Goal: Ask a question: Seek information or help from site administrators or community

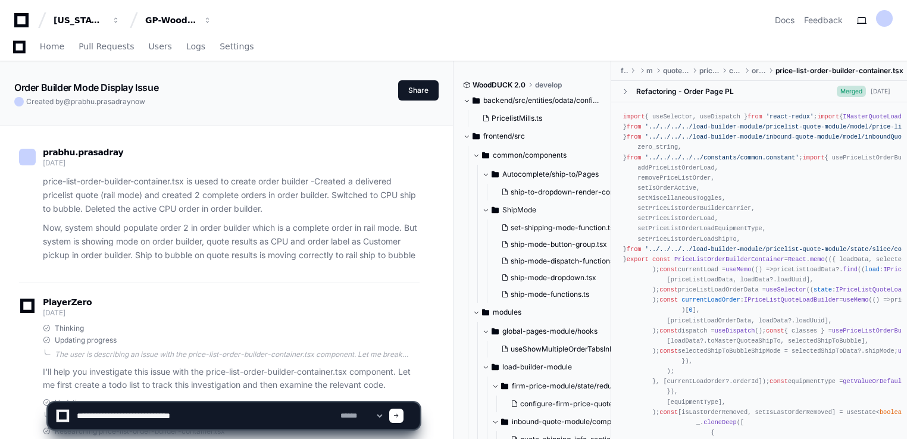
scroll to position [17510, 0]
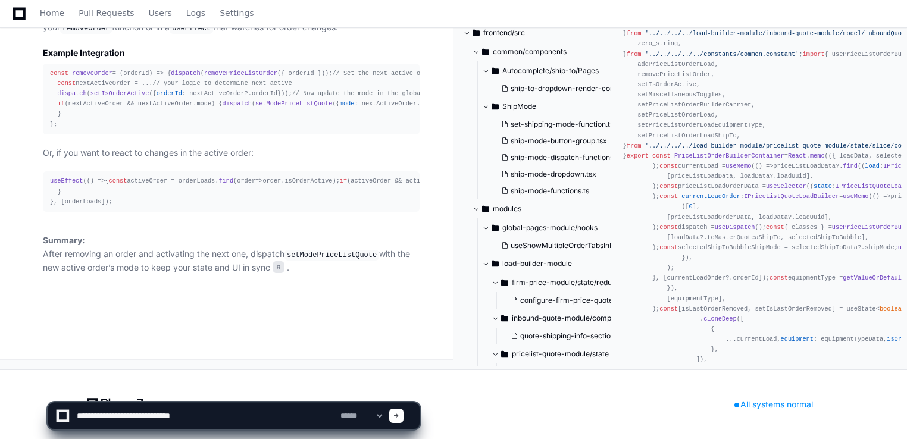
click at [195, 422] on textarea at bounding box center [206, 416] width 264 height 26
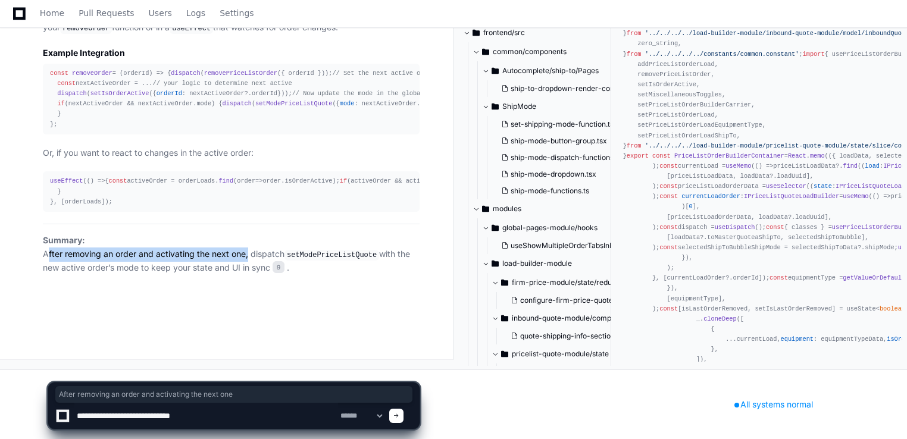
drag, startPoint x: 42, startPoint y: 253, endPoint x: 245, endPoint y: 255, distance: 203.5
copy p "After removing an order and activating the next one"
click at [202, 415] on textarea at bounding box center [206, 416] width 264 height 26
paste textarea "**********"
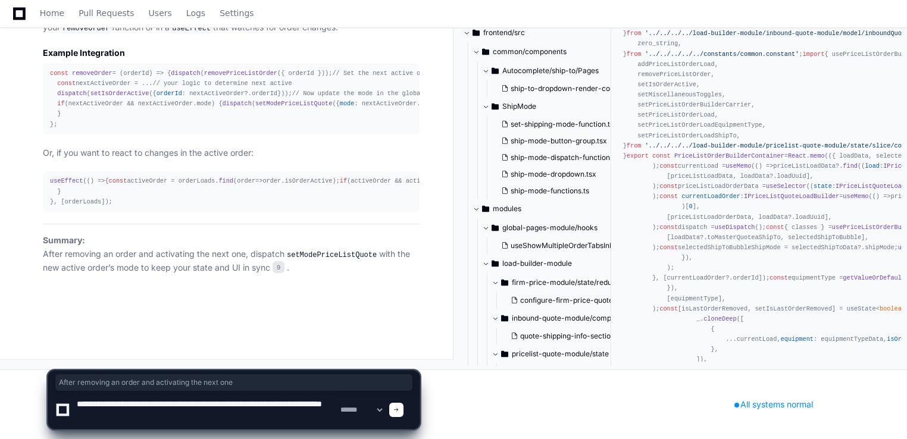
click at [98, 403] on textarea at bounding box center [206, 410] width 264 height 38
type textarea "**********"
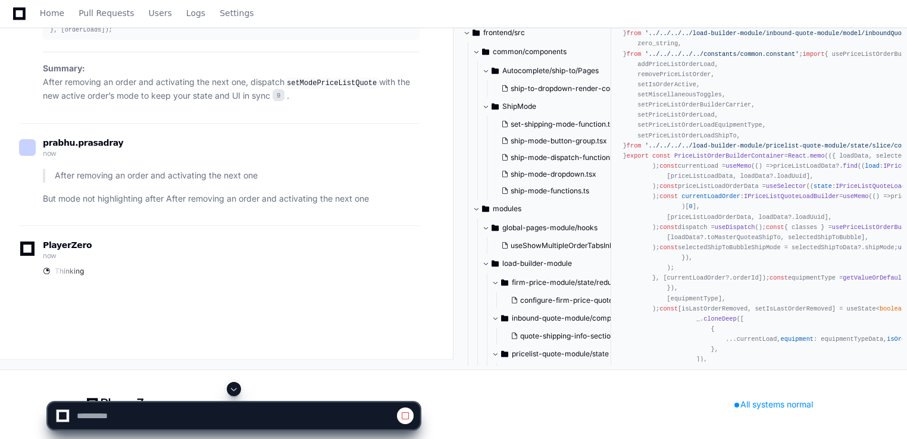
scroll to position [17564, 0]
click at [190, 295] on div "PlayerZero now Thinking" at bounding box center [219, 261] width 400 height 70
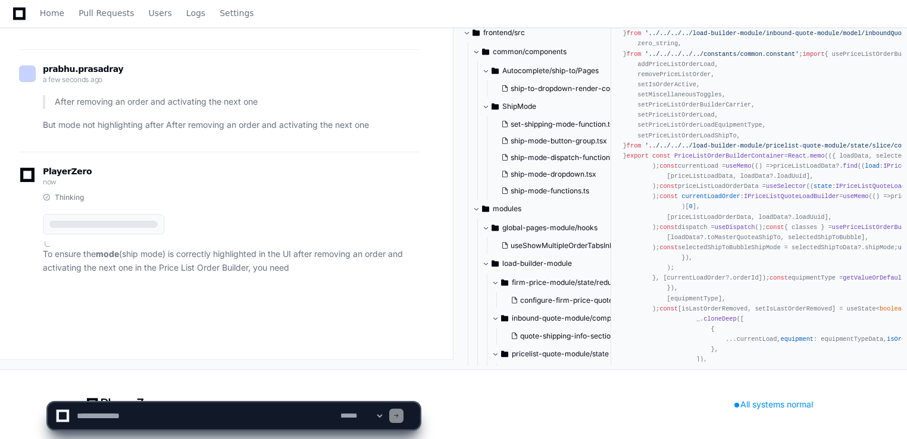
click at [342, 295] on div "PlayerZero now Thinking To ensure the mode (ship mode) is correctly highlighted…" at bounding box center [219, 223] width 400 height 143
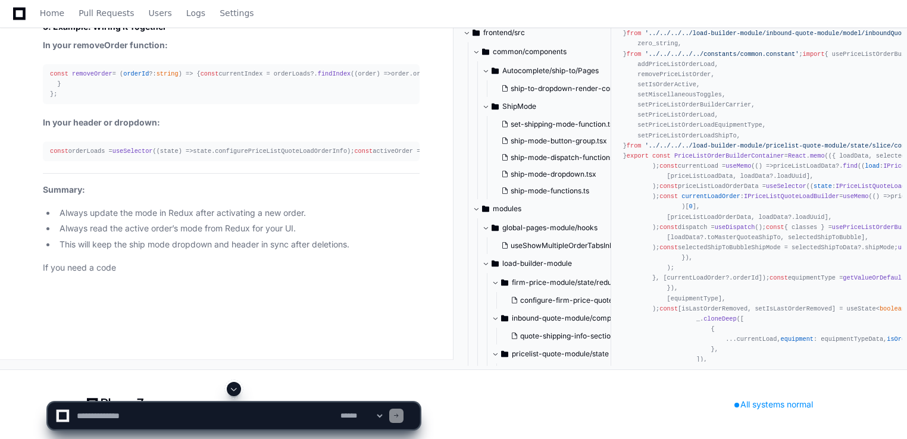
scroll to position [18372, 0]
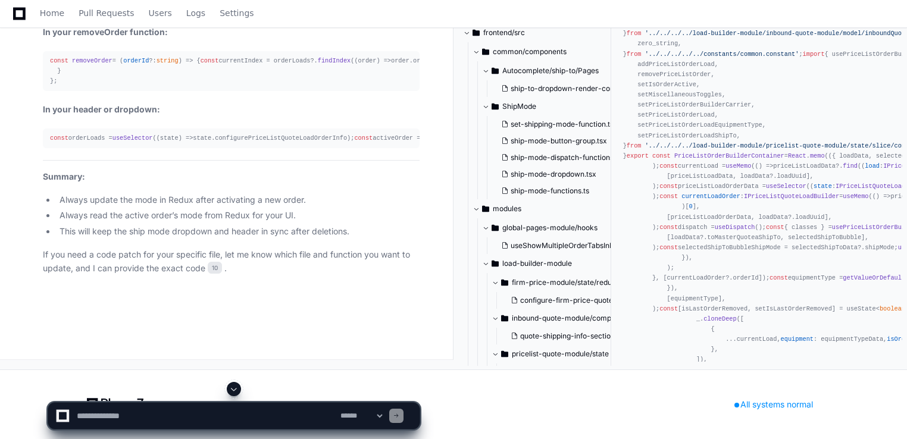
click at [886, 142] on span "{currentShipMode}" at bounding box center [917, 137] width 62 height 7
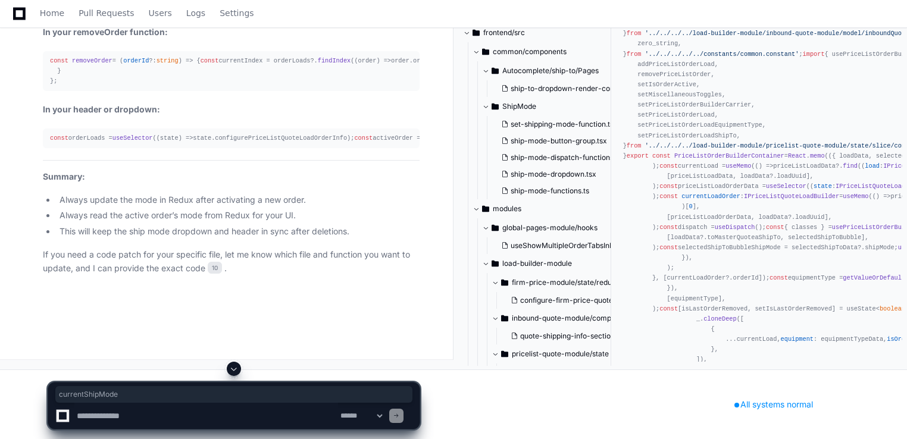
click at [886, 142] on span "{currentShipMode}" at bounding box center [917, 137] width 62 height 7
copy span "currentShipMode"
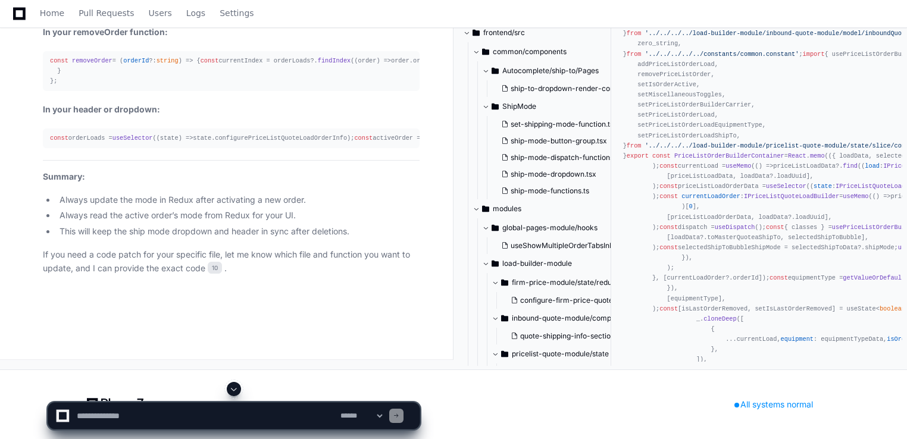
click at [838, 142] on span "shippingMode" at bounding box center [860, 137] width 44 height 7
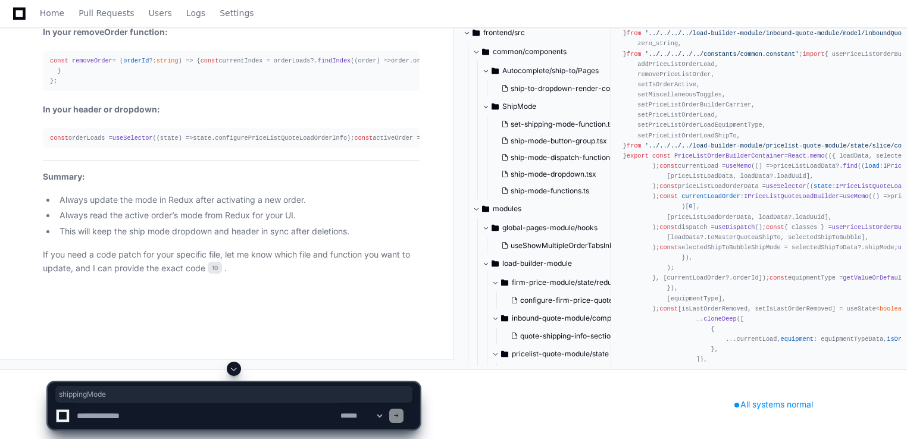
click at [838, 142] on span "shippingMode" at bounding box center [860, 137] width 44 height 7
copy span "shippingMode"
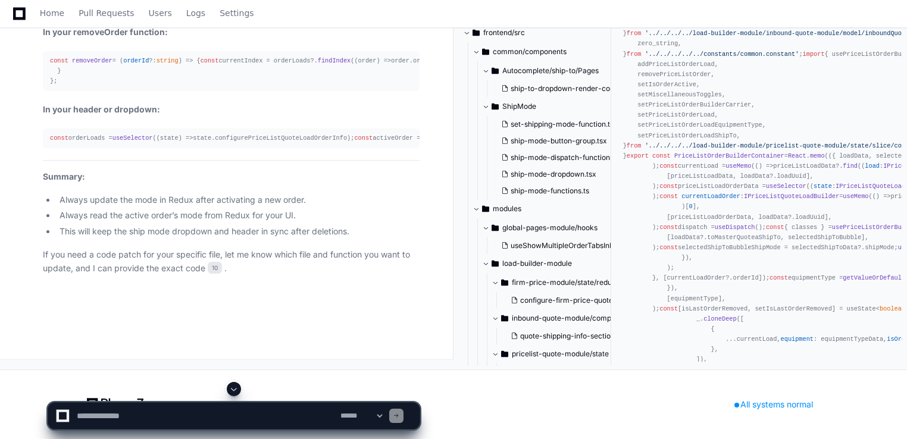
click at [254, 143] on div "const orderLoads = useSelector ( ( state ) => state. configurePriceListQuoteLoa…" at bounding box center [231, 138] width 362 height 10
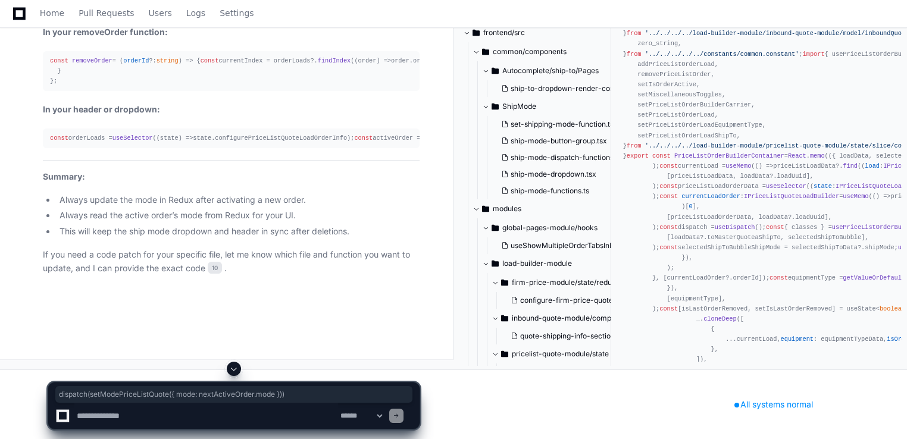
drag, startPoint x: 57, startPoint y: 256, endPoint x: 276, endPoint y: 261, distance: 219.6
click at [276, 86] on div "const removeOrder = ( orderId ?: string ) => { const currentIndex = orderLoads?…" at bounding box center [231, 71] width 362 height 30
copy div "dispatch ( setModePriceListQuote ({ mode : nextActiveOrder. mode }))"
click at [276, 86] on div "const removeOrder = ( orderId ?: string ) => { const currentIndex = orderLoads?…" at bounding box center [231, 71] width 362 height 30
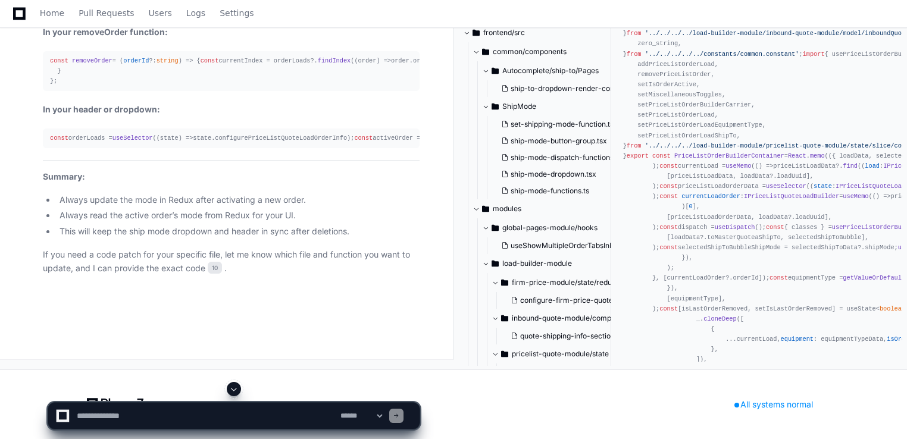
click at [99, 425] on textarea at bounding box center [206, 416] width 264 height 26
paste textarea "**********"
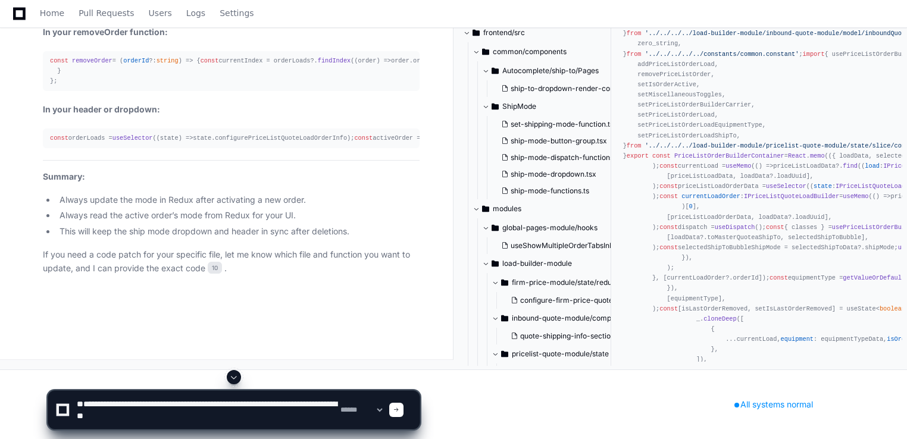
paste textarea "**********"
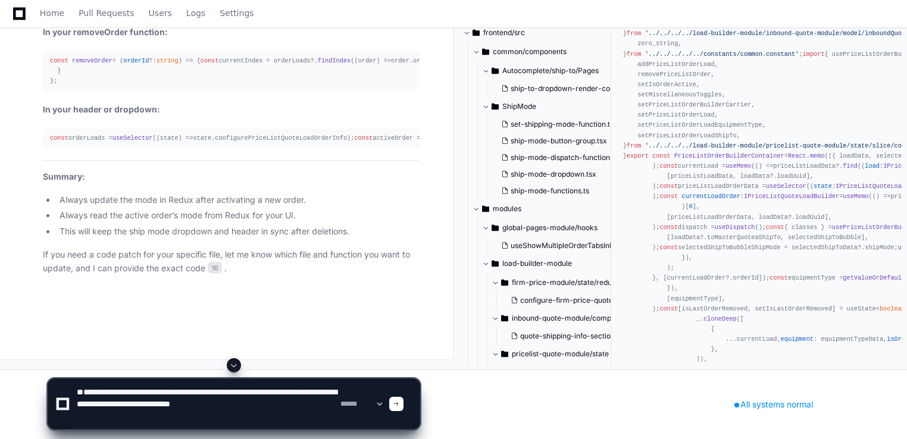
scroll to position [4, 0]
type textarea "**********"
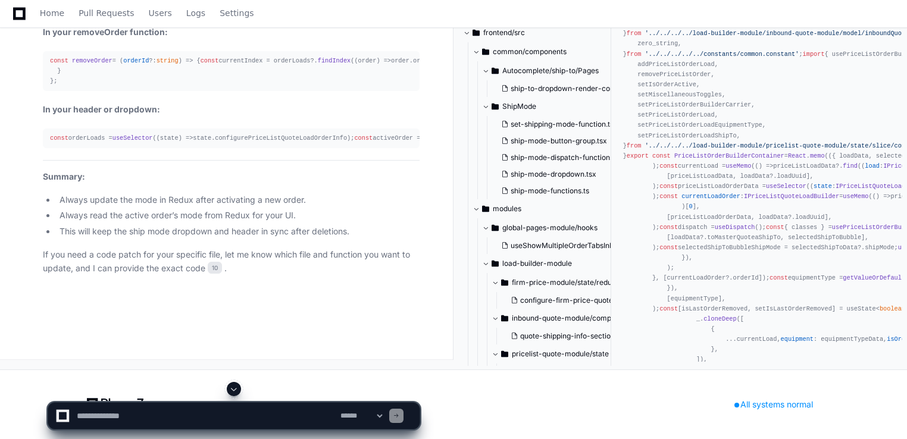
scroll to position [0, 0]
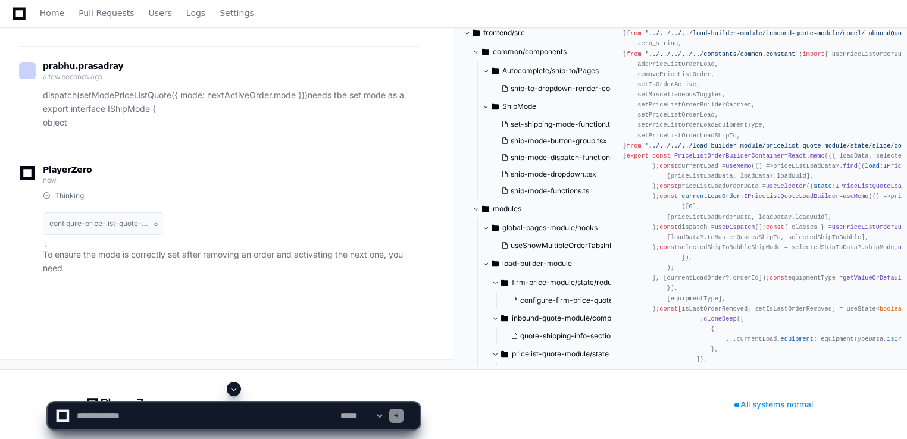
click at [235, 387] on span at bounding box center [234, 389] width 10 height 10
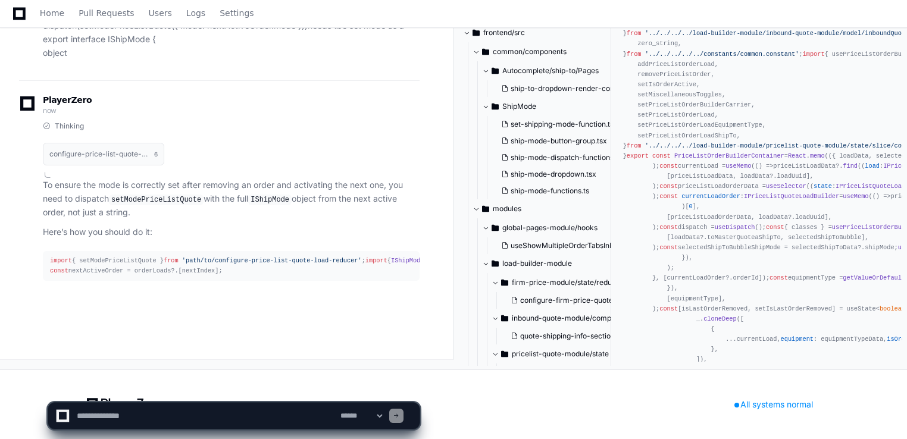
scroll to position [18838, 0]
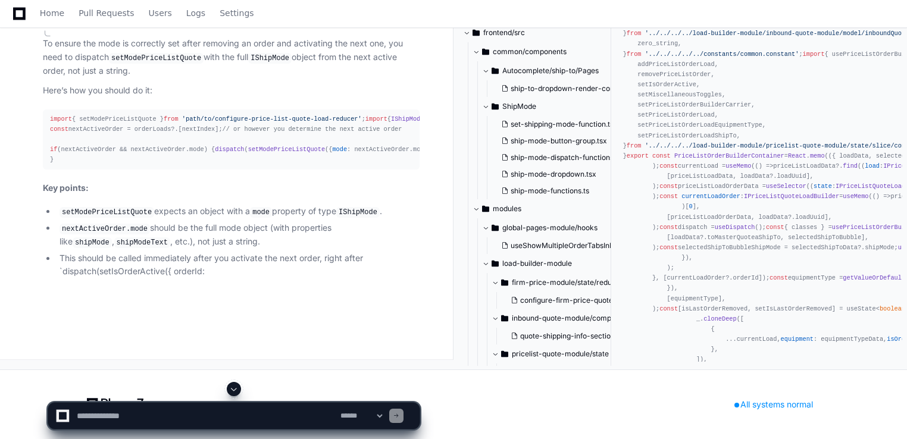
drag, startPoint x: 259, startPoint y: 306, endPoint x: 283, endPoint y: 305, distance: 23.8
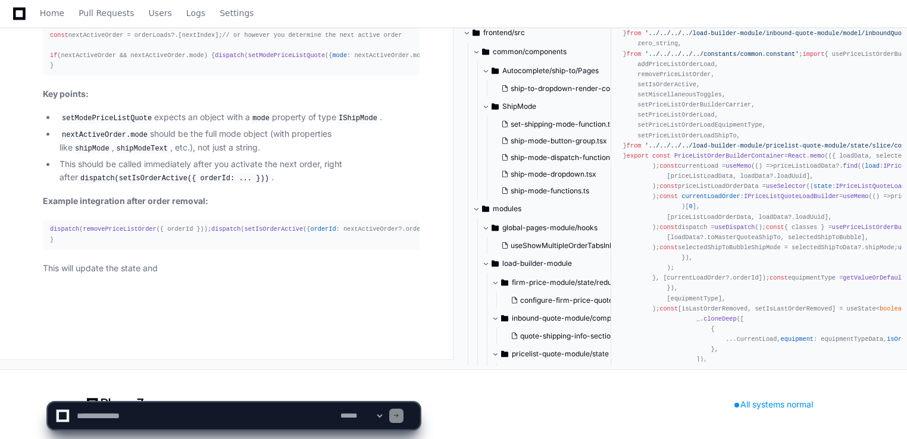
scroll to position [19127, 0]
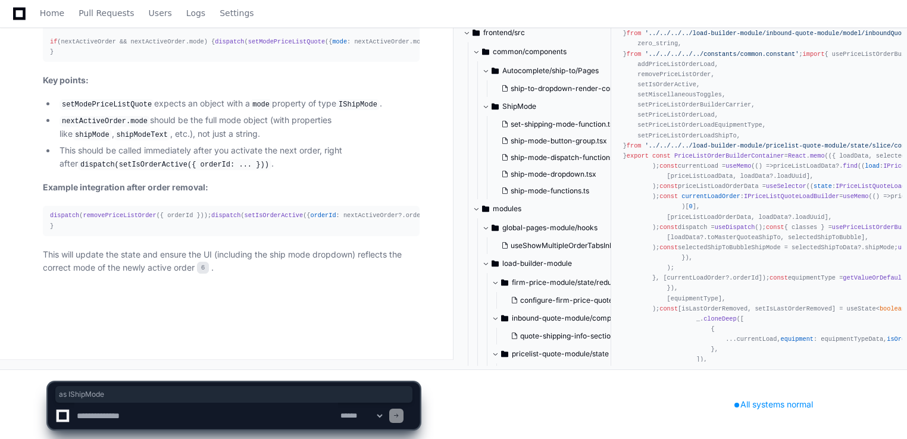
drag, startPoint x: 256, startPoint y: 228, endPoint x: 299, endPoint y: 232, distance: 43.0
click at [299, 231] on div "dispatch ( removePriceListOrder ({ orderId })); dispatch ( setIsOrderActive ({ …" at bounding box center [231, 221] width 362 height 20
copy div "as IShipMode"
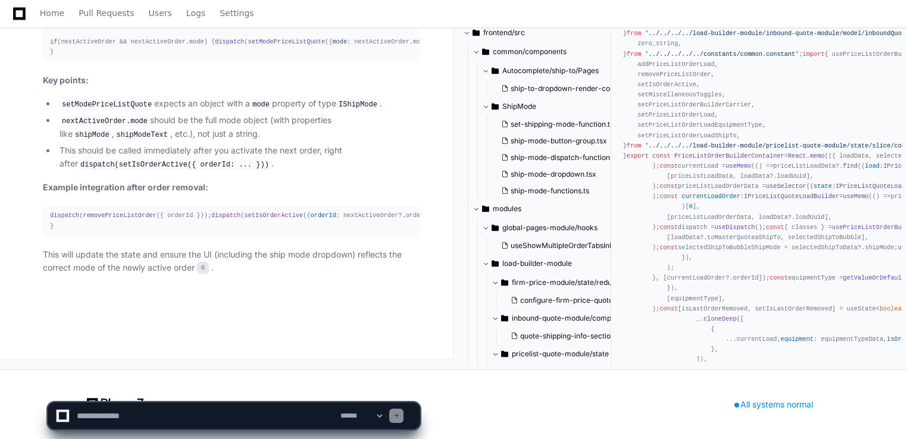
click at [384, 211] on div "dispatch ( removePriceListOrder ({ orderId })); dispatch ( setIsOrderActive ({ …" at bounding box center [231, 221] width 362 height 20
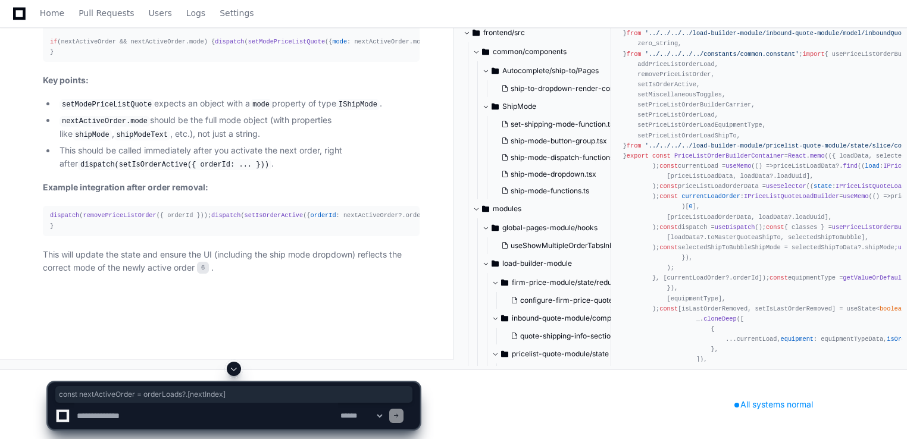
drag, startPoint x: 45, startPoint y: 199, endPoint x: 207, endPoint y: 203, distance: 161.9
click at [207, 62] on pre "import { setModePriceListQuote } from 'path/to/configure-price-list-quote-load-…" at bounding box center [231, 32] width 377 height 61
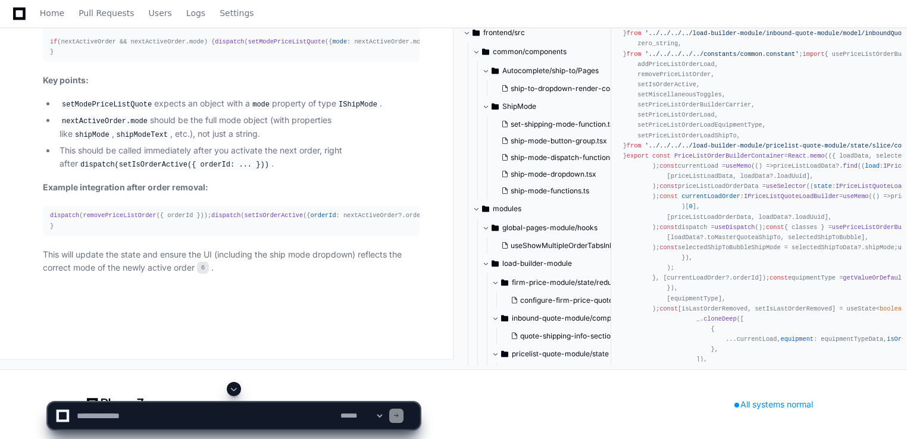
drag, startPoint x: 207, startPoint y: 203, endPoint x: 140, endPoint y: 230, distance: 71.8
click at [248, 45] on span "setModePriceListQuote" at bounding box center [286, 41] width 77 height 7
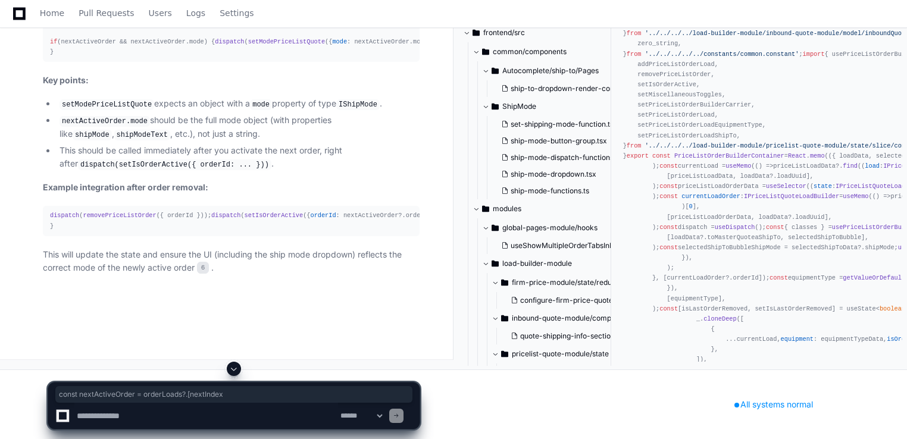
drag, startPoint x: 46, startPoint y: 232, endPoint x: 203, endPoint y: 234, distance: 156.5
click at [203, 62] on pre "import { setModePriceListQuote } from 'path/to/configure-price-list-quote-load-…" at bounding box center [231, 32] width 377 height 61
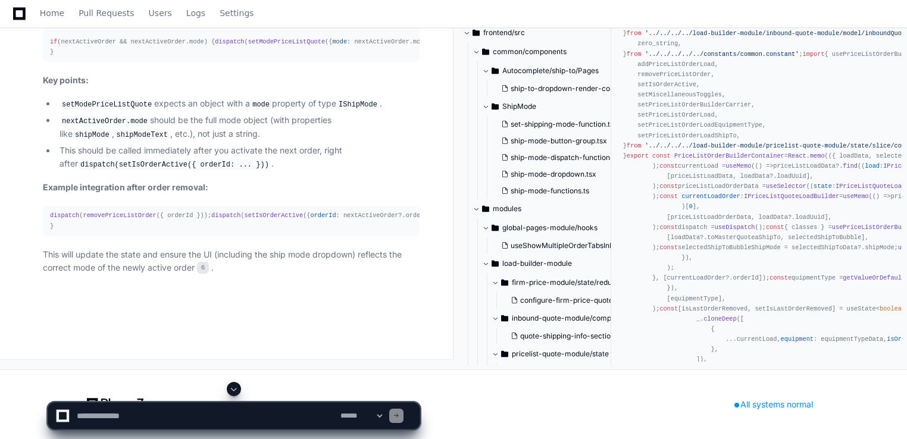
click at [83, 176] on article "To ensure the mode is correctly set after removing an order and activating the …" at bounding box center [231, 102] width 377 height 346
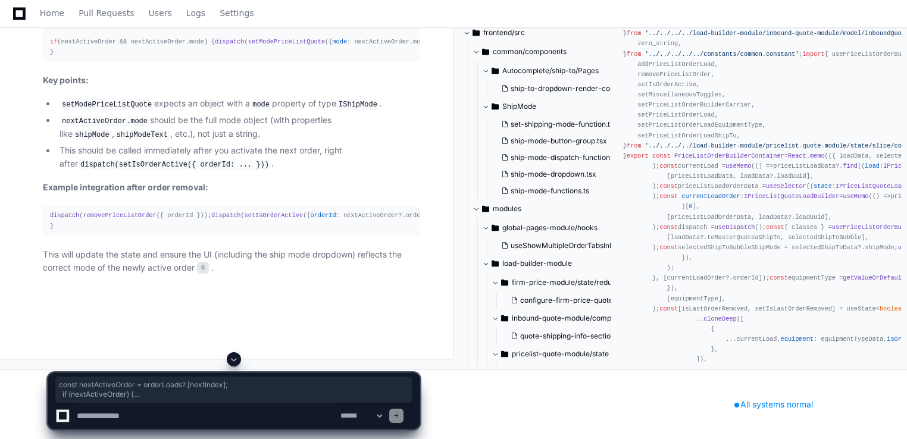
drag, startPoint x: 54, startPoint y: 153, endPoint x: 88, endPoint y: 194, distance: 53.6
copy div "const nextActiveOrder = orderLoads?.[nextIndex]; if (nextActiveOrder) { dispatc…"
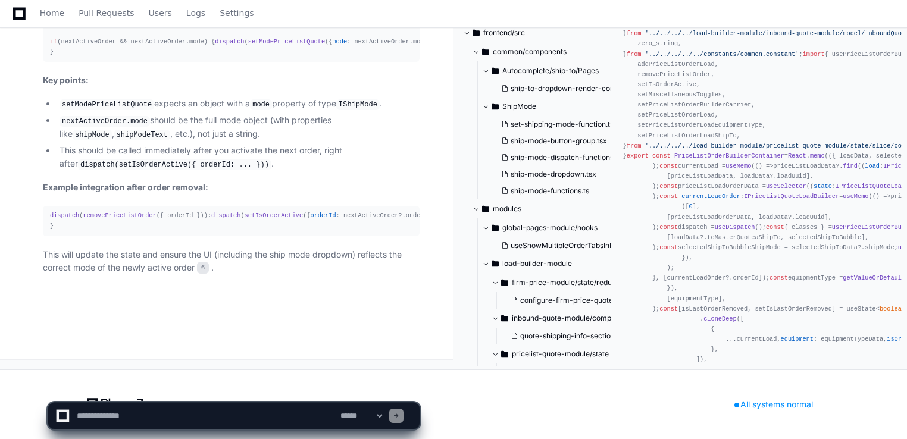
scroll to position [19141, 0]
